Goal: Information Seeking & Learning: Learn about a topic

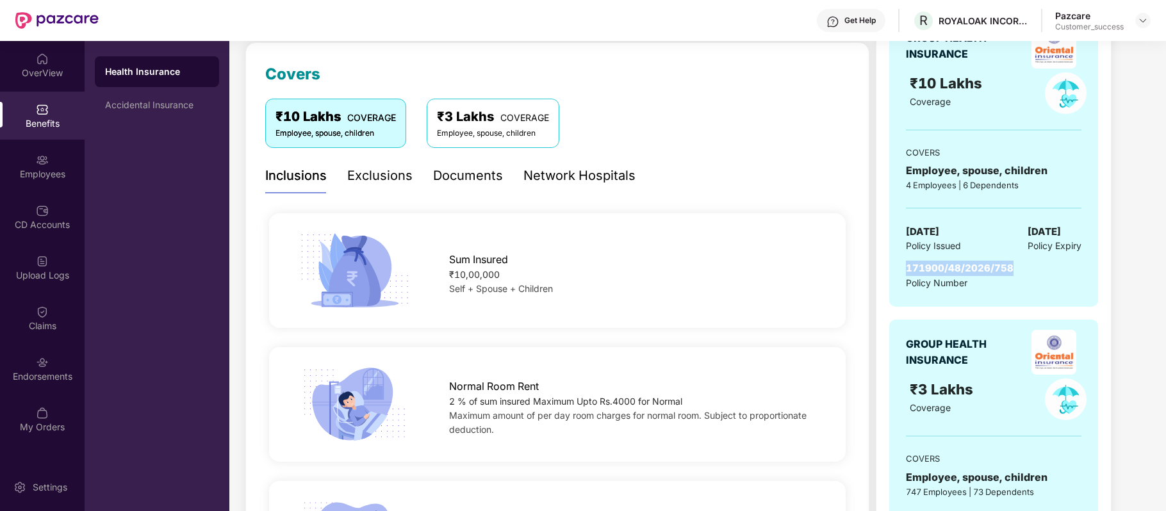
scroll to position [167, 0]
click at [511, 118] on span "COVERAGE" at bounding box center [524, 116] width 49 height 11
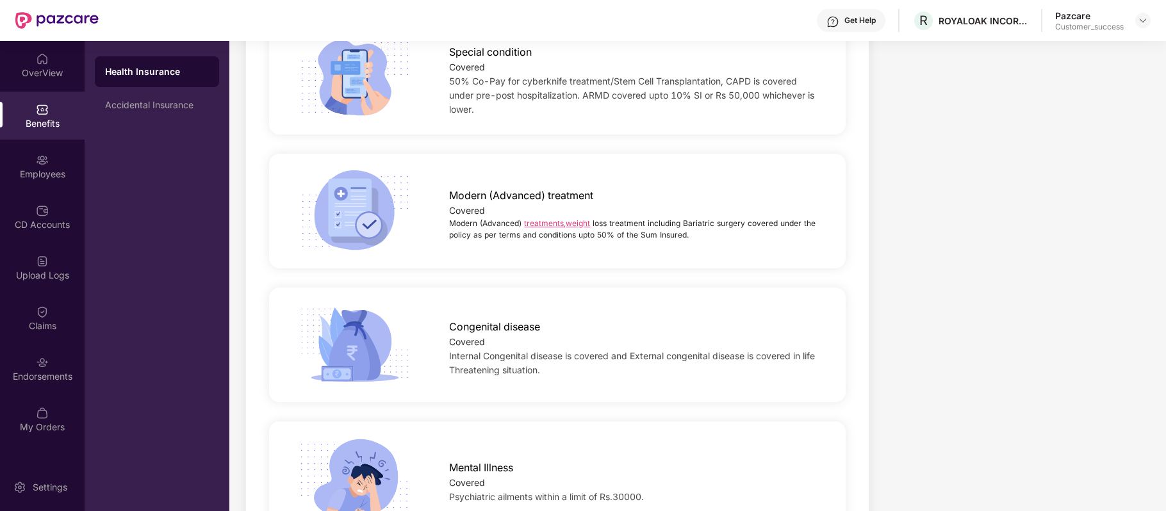
scroll to position [2328, 0]
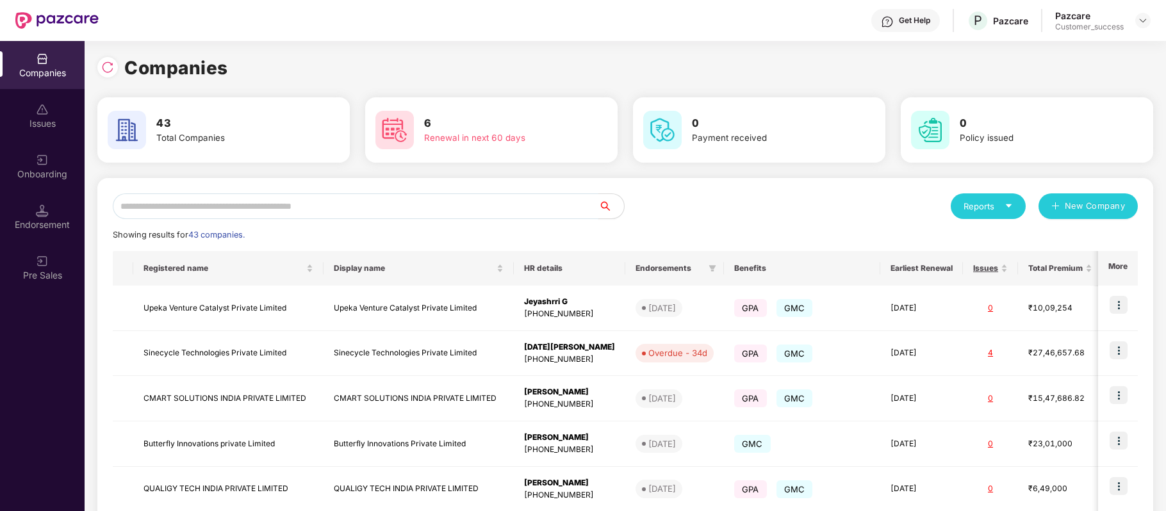
click at [441, 205] on input "text" at bounding box center [356, 206] width 486 height 26
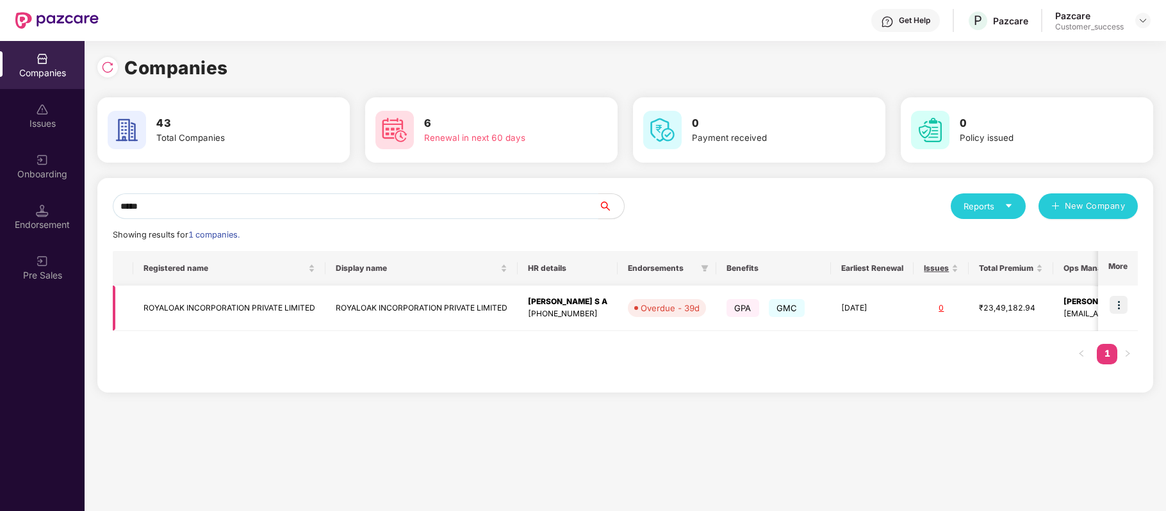
type input "*****"
click at [290, 309] on td "ROYALOAK INCORPORATION PRIVATE LIMITED" at bounding box center [229, 308] width 192 height 45
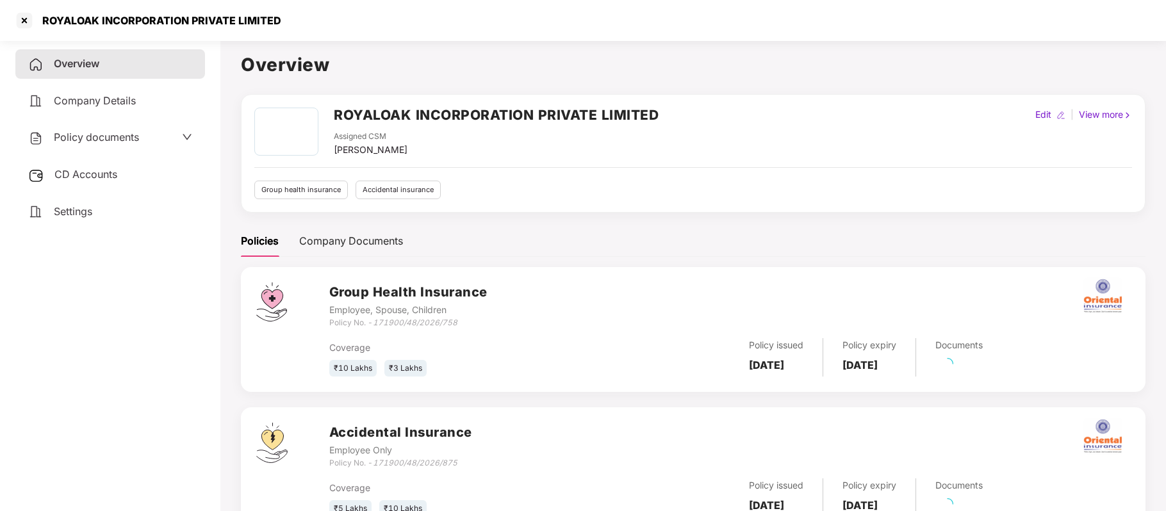
click at [124, 139] on span "Policy documents" at bounding box center [96, 137] width 85 height 13
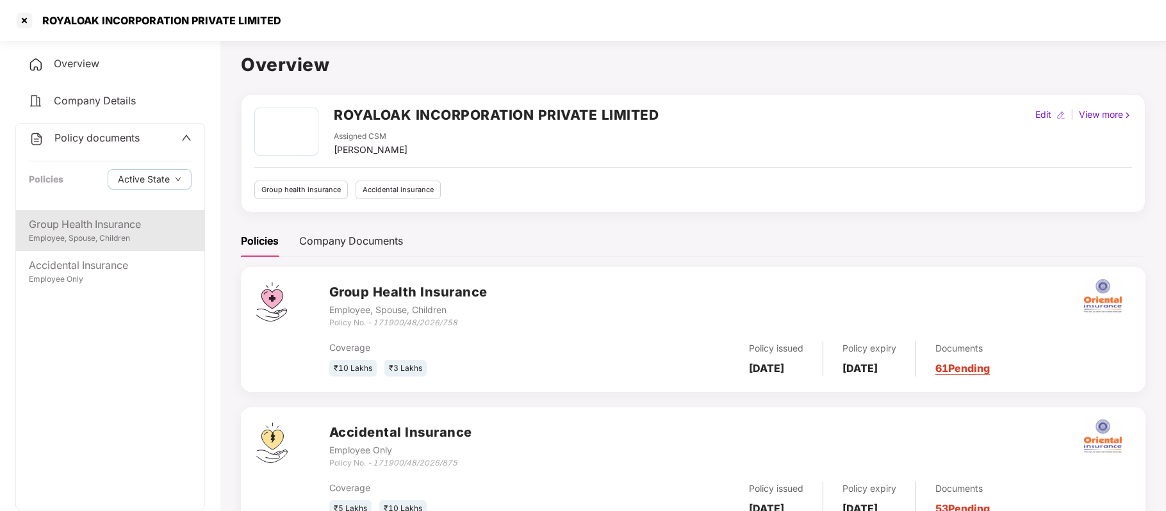
click at [106, 224] on div "Group Health Insurance" at bounding box center [110, 225] width 163 height 16
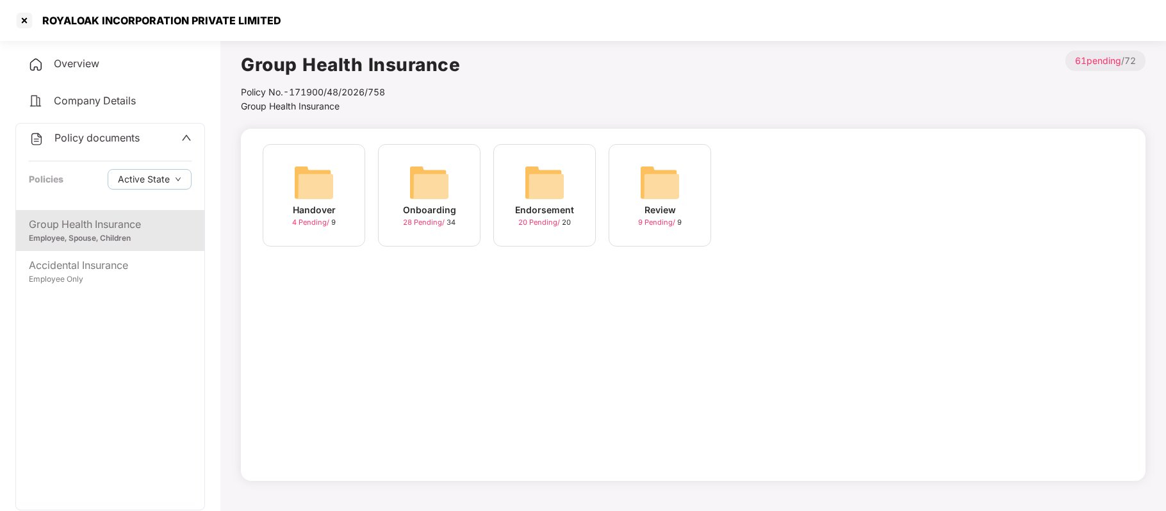
click at [443, 215] on div "Onboarding" at bounding box center [429, 210] width 53 height 14
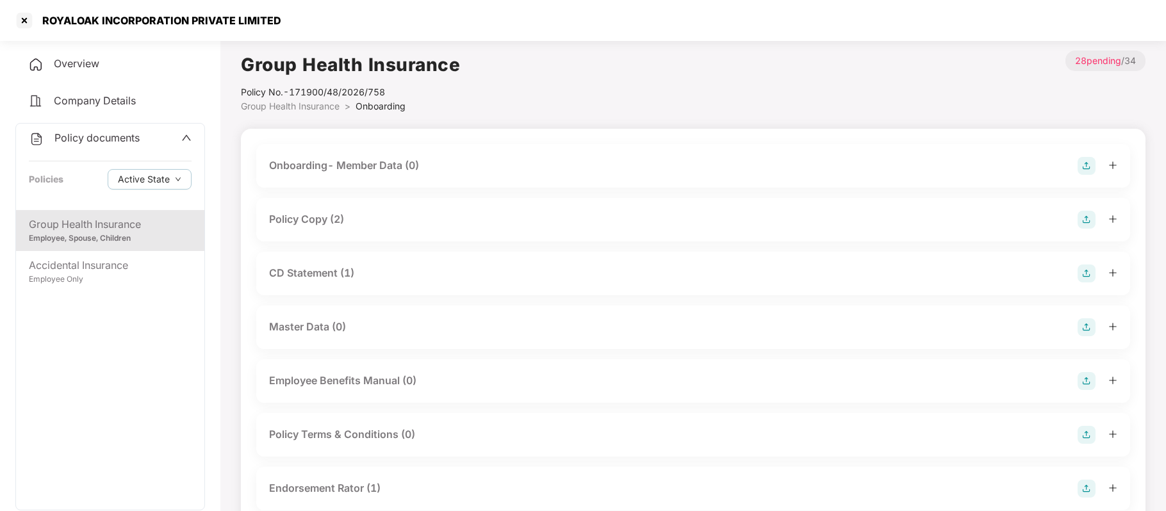
click at [318, 216] on div "Policy Copy (2)" at bounding box center [306, 219] width 75 height 16
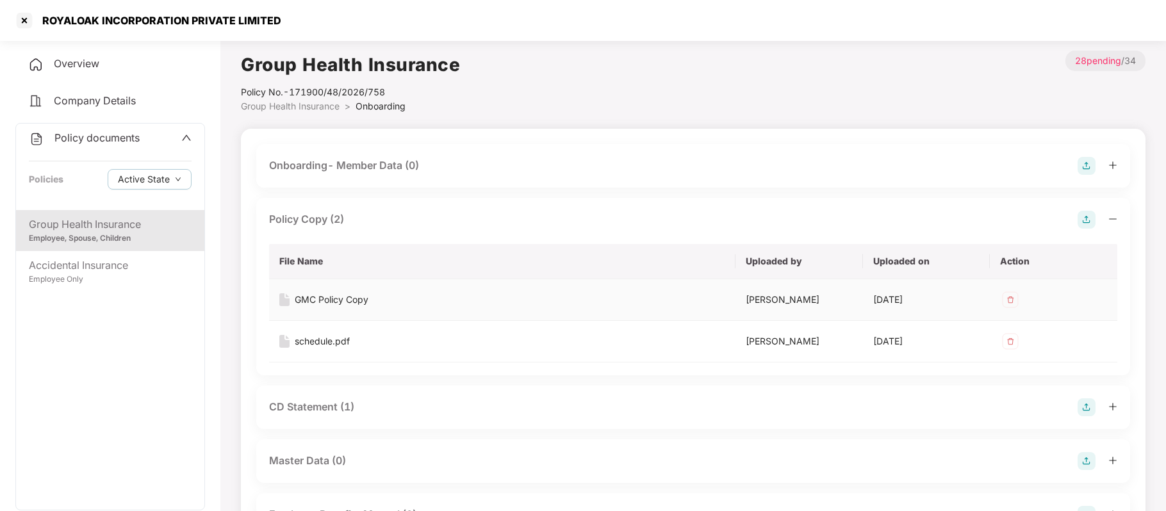
click at [337, 295] on div "GMC Policy Copy" at bounding box center [332, 300] width 74 height 14
